Goal: Navigation & Orientation: Find specific page/section

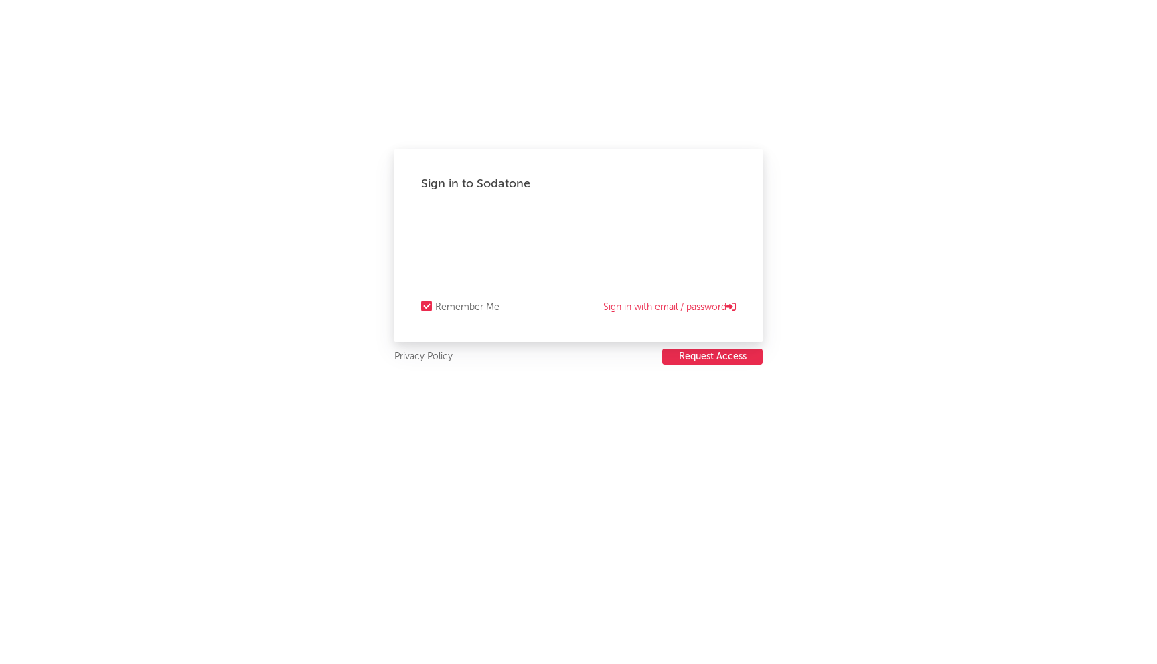
click at [266, 375] on div "Sign in to Sodatone Remember Me Sign in with email / password Privacy Policy Re…" at bounding box center [578, 332] width 1157 height 664
